Goal: Transaction & Acquisition: Purchase product/service

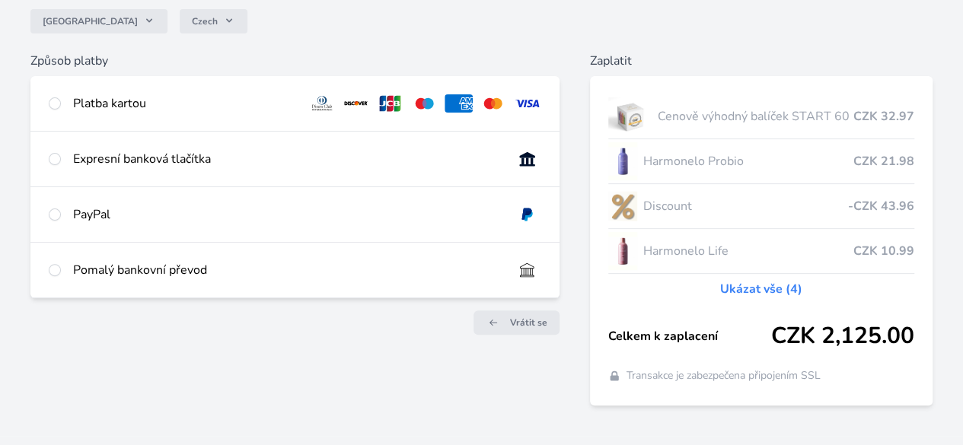
scroll to position [142, 0]
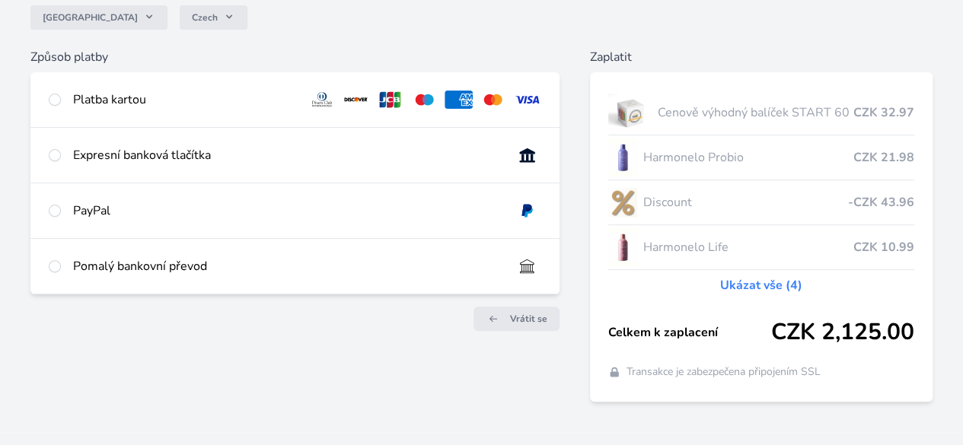
drag, startPoint x: 966, startPoint y: 136, endPoint x: 957, endPoint y: 226, distance: 90.2
click at [957, 226] on html "Česko Czech Způsob platby Platba kartou Číslo karty <p>Your browser does not su…" at bounding box center [481, 163] width 963 height 611
click at [61, 100] on input "radio" at bounding box center [55, 100] width 12 height 12
radio input "true"
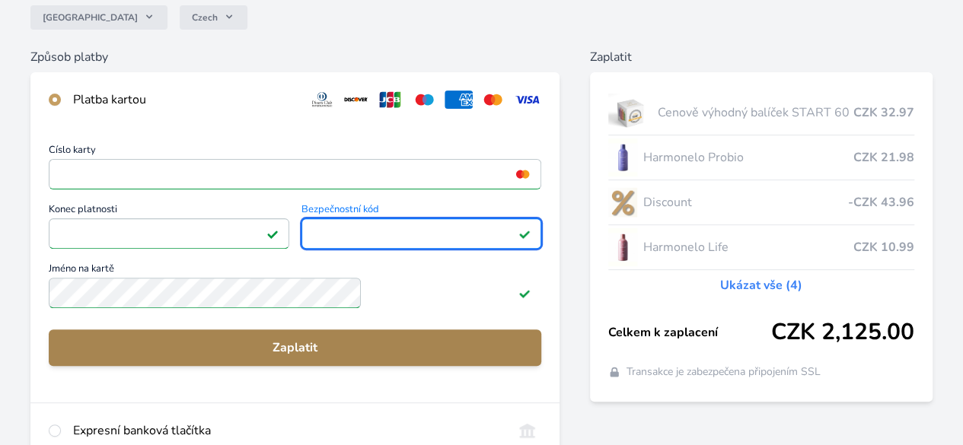
click at [358, 357] on span "Zaplatit" at bounding box center [295, 348] width 468 height 18
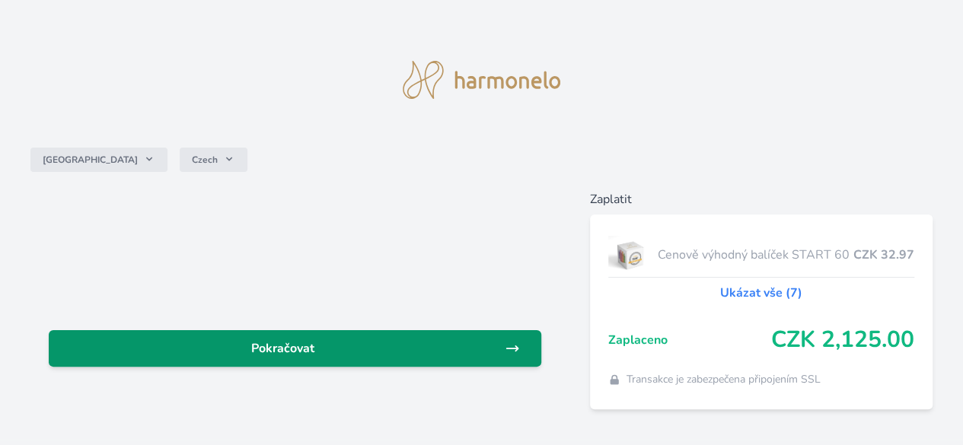
click at [355, 347] on span "Pokračovat" at bounding box center [283, 348] width 444 height 18
